Goal: Task Accomplishment & Management: Manage account settings

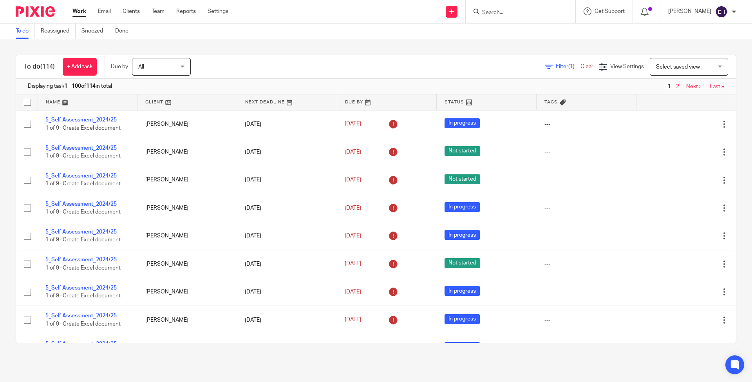
click at [522, 9] on input "Search" at bounding box center [516, 12] width 70 height 7
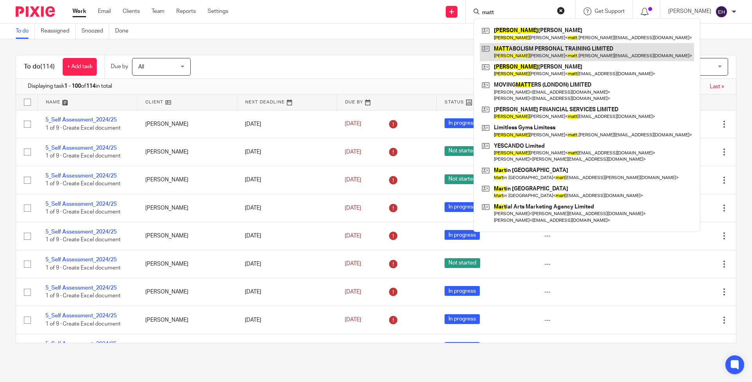
type input "matt"
click at [542, 48] on link at bounding box center [587, 52] width 214 height 18
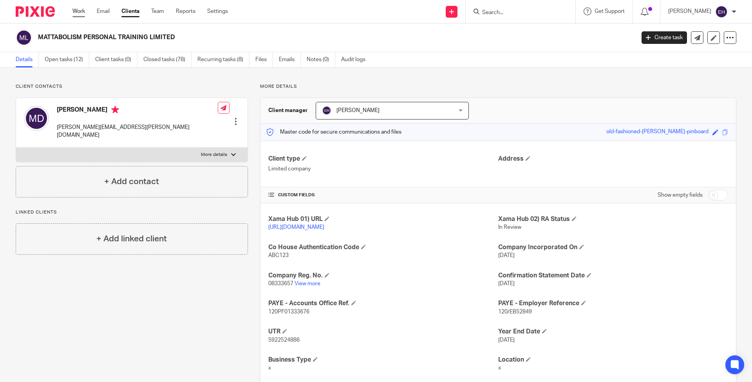
click at [74, 13] on link "Work" at bounding box center [78, 11] width 13 height 8
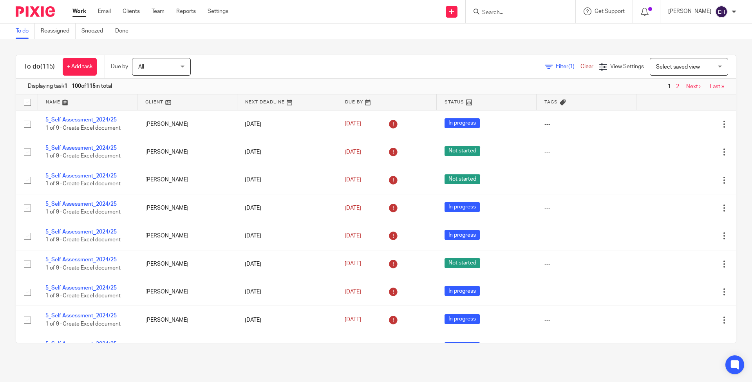
click at [682, 87] on span "Next ›" at bounding box center [693, 86] width 22 height 5
click at [686, 88] on link "Next ›" at bounding box center [693, 86] width 14 height 5
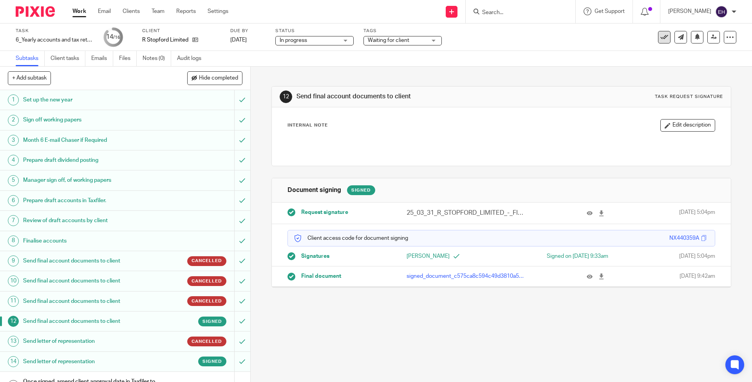
click at [660, 36] on icon at bounding box center [664, 37] width 8 height 8
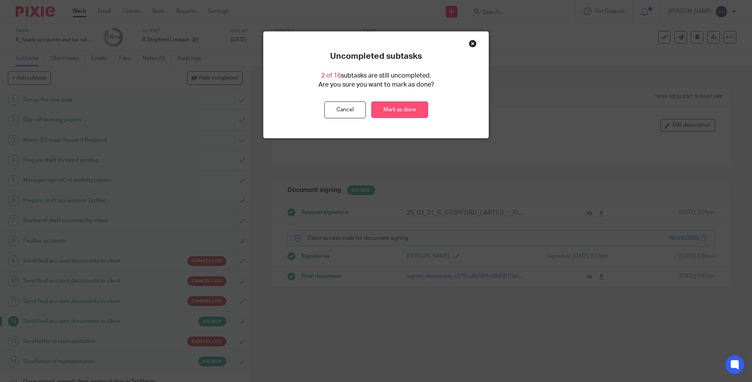
click at [402, 104] on link "Mark as done" at bounding box center [399, 109] width 57 height 17
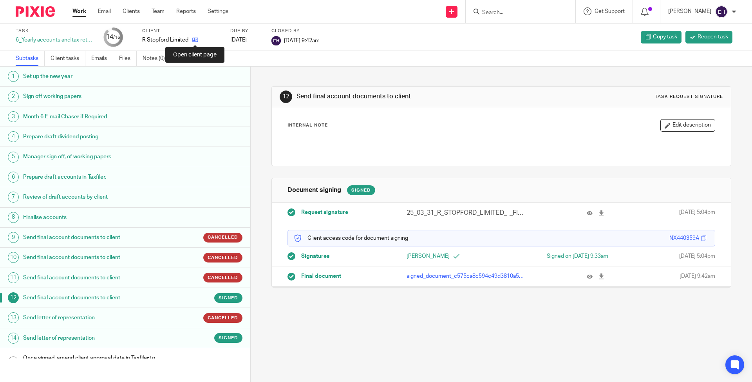
click at [195, 40] on icon at bounding box center [195, 40] width 6 height 6
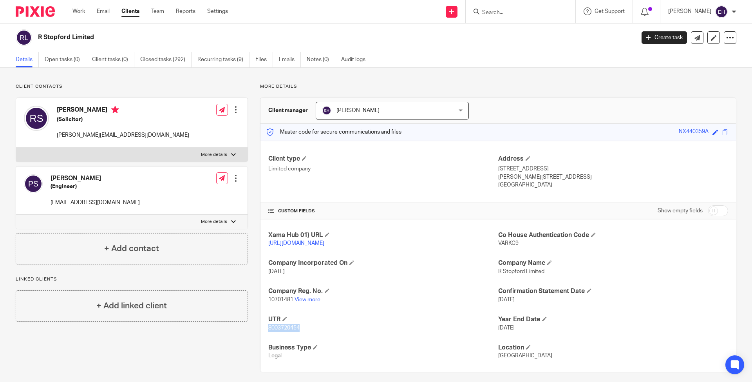
drag, startPoint x: 302, startPoint y: 336, endPoint x: 262, endPoint y: 332, distance: 40.9
click at [262, 332] on div "Xama Hub 01) URL https://platform.xamatech.com/portal/crm/clients/d328a500-4f8e…" at bounding box center [497, 295] width 475 height 152
copy span "8003720454"
click at [380, 172] on p "Limited company" at bounding box center [383, 169] width 230 height 8
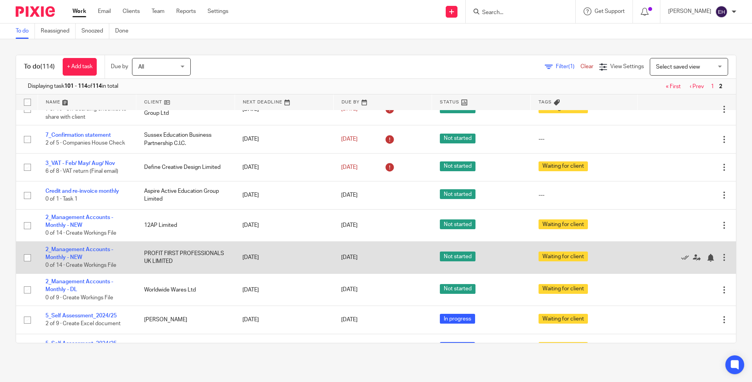
scroll to position [28, 0]
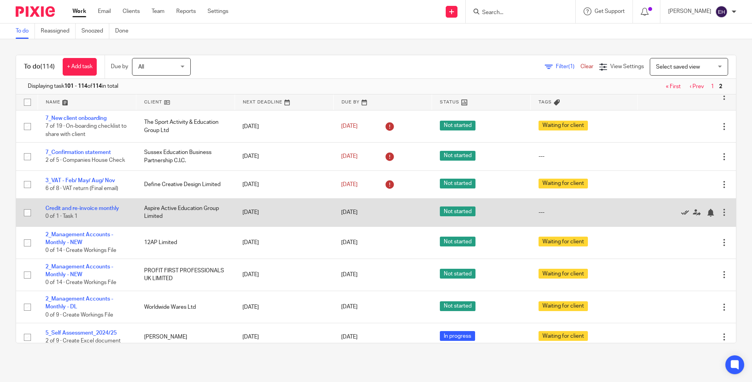
click at [681, 217] on icon at bounding box center [685, 213] width 8 height 8
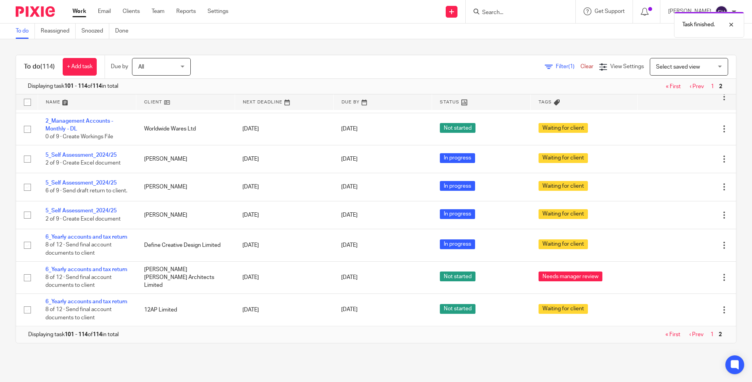
scroll to position [0, 0]
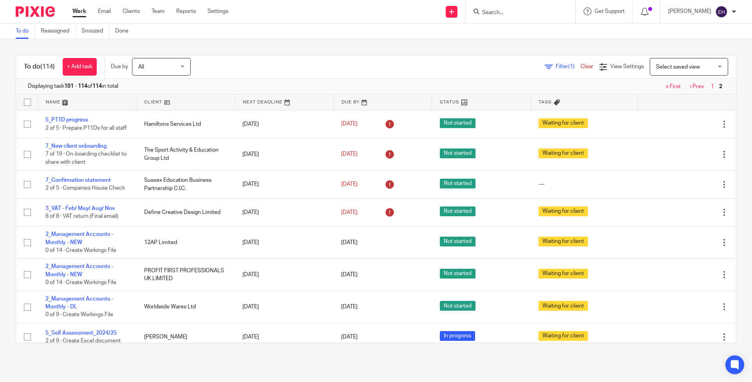
click at [690, 88] on link "‹ Prev" at bounding box center [697, 86] width 14 height 5
